Goal: Transaction & Acquisition: Purchase product/service

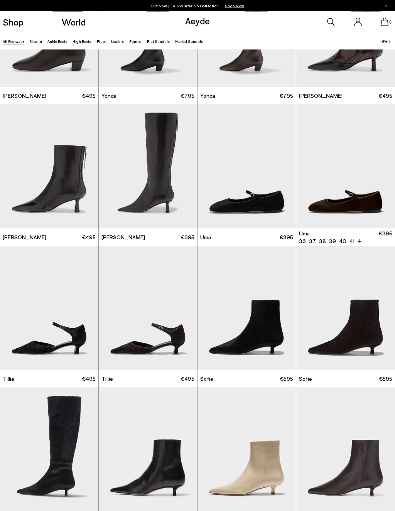
scroll to position [1360, 0]
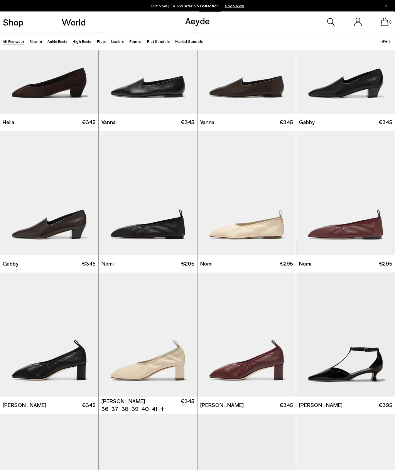
scroll to position [5572, 0]
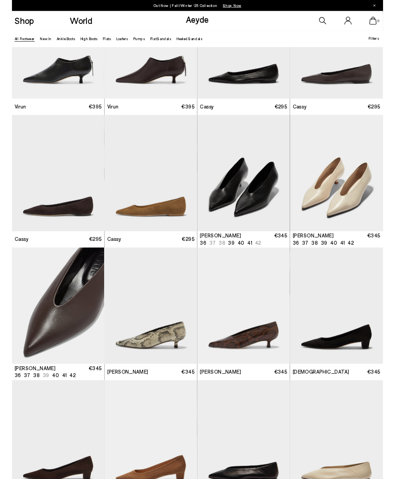
scroll to position [6711, 0]
